Goal: Go to known website: Go to known website

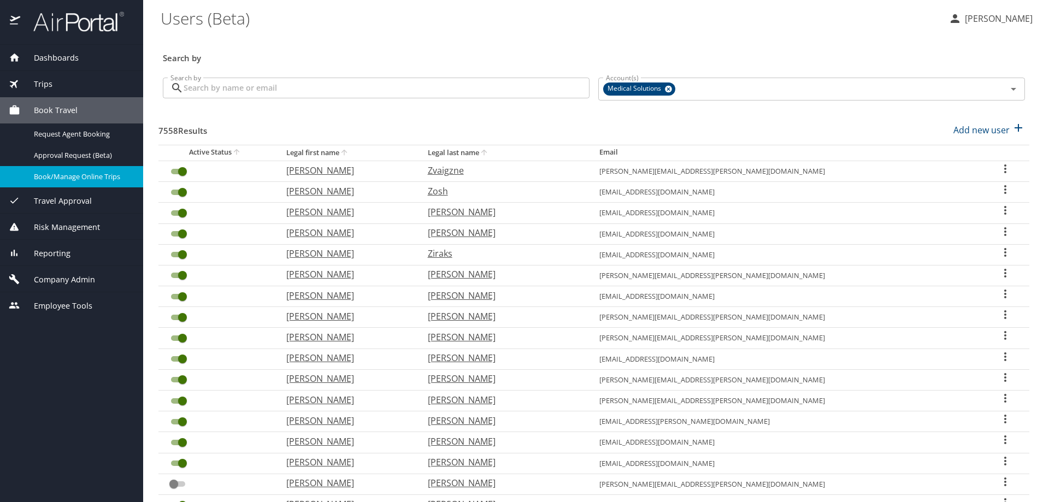
click at [73, 178] on span "Book/Manage Online Trips" at bounding box center [82, 177] width 96 height 10
